Goal: Task Accomplishment & Management: Complete application form

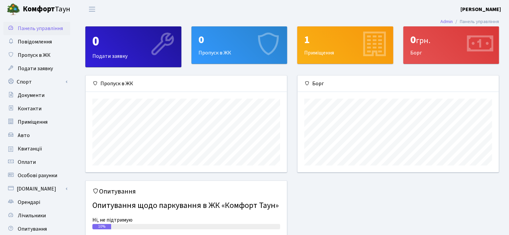
scroll to position [96, 201]
click at [37, 66] on span "Подати заявку" at bounding box center [35, 68] width 35 height 7
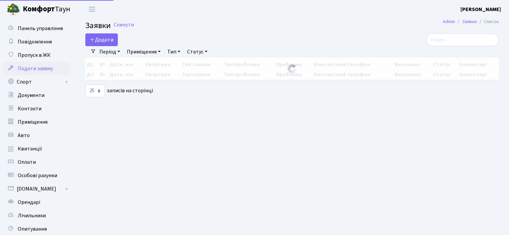
select select "25"
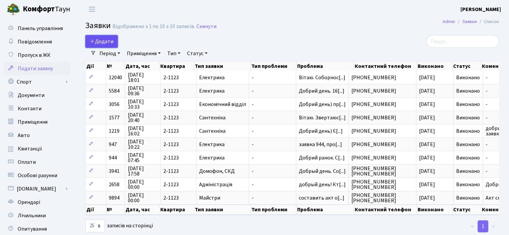
click at [96, 38] on span "Додати" at bounding box center [102, 41] width 24 height 7
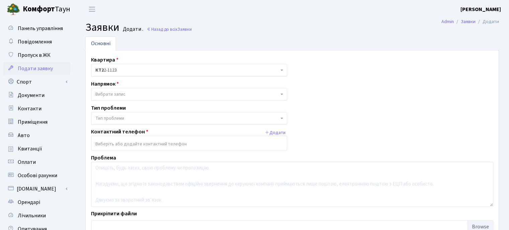
click at [282, 92] on span at bounding box center [282, 94] width 1 height 13
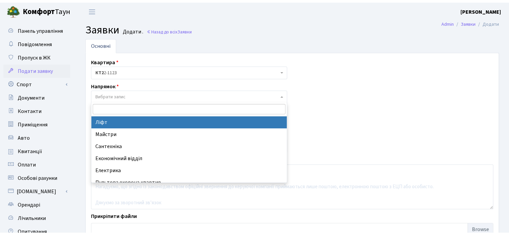
scroll to position [23, 0]
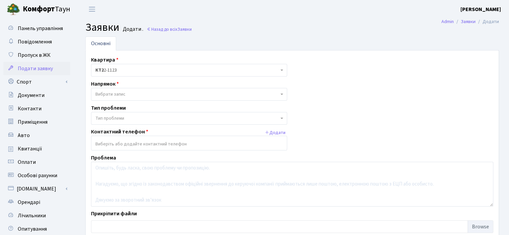
click at [236, 27] on h2 "Заявки Додати . Назад до всіх Заявки" at bounding box center [292, 27] width 414 height 13
click at [23, 149] on span "Квитанції" at bounding box center [30, 148] width 24 height 7
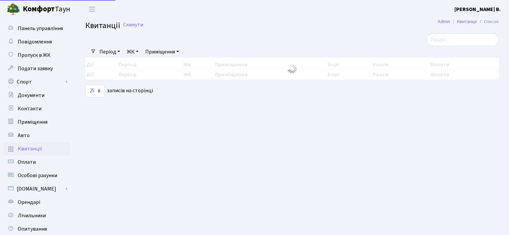
select select "25"
